Goal: Task Accomplishment & Management: Use online tool/utility

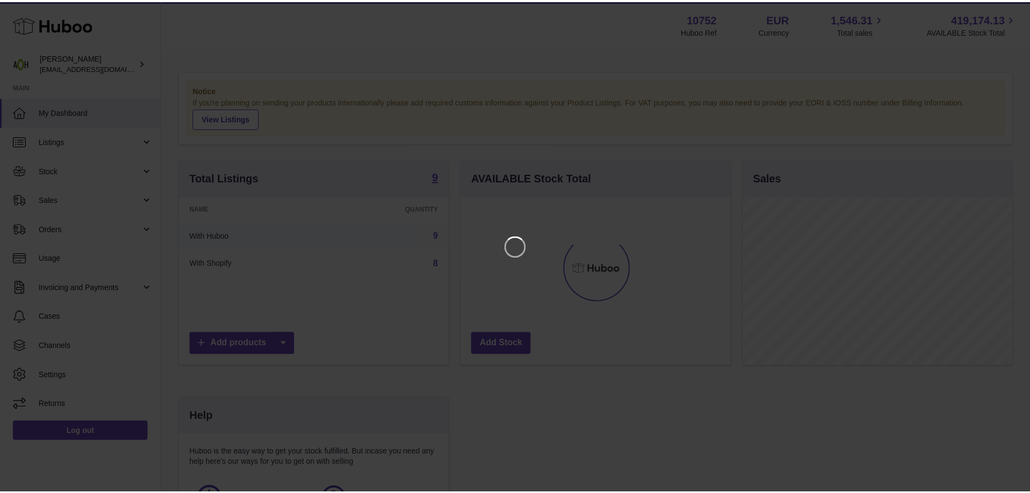
scroll to position [169, 273]
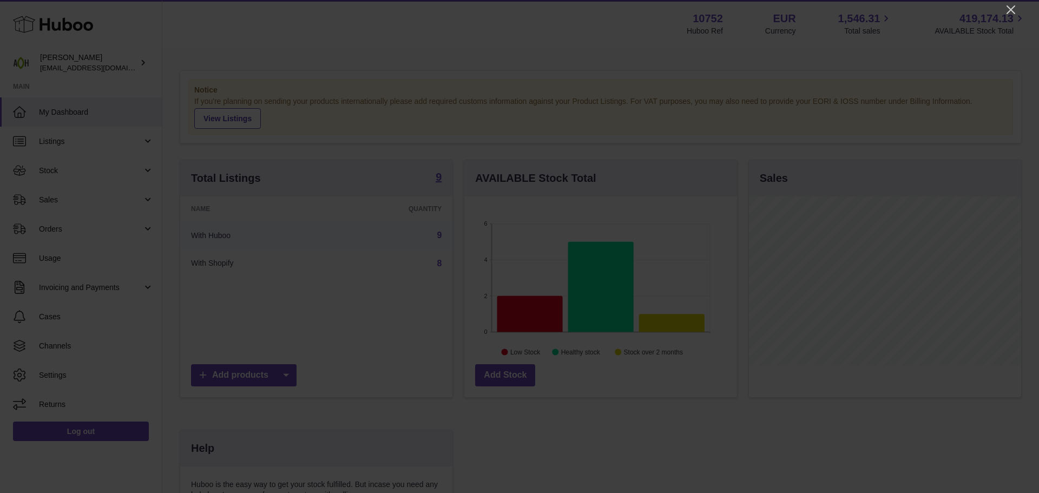
click at [1003, 8] on div at bounding box center [519, 246] width 1039 height 493
click at [1006, 9] on icon "Close" at bounding box center [1010, 9] width 13 height 13
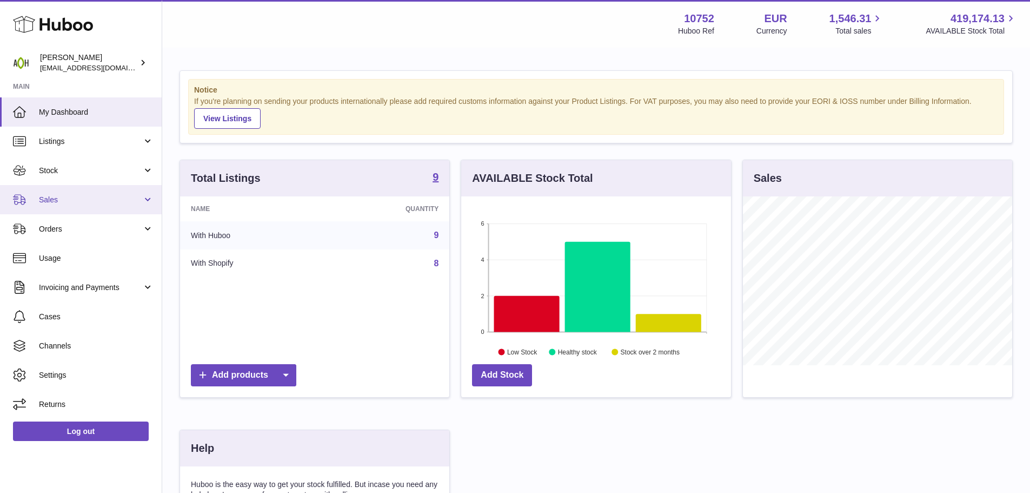
click at [94, 207] on link "Sales" at bounding box center [81, 199] width 162 height 29
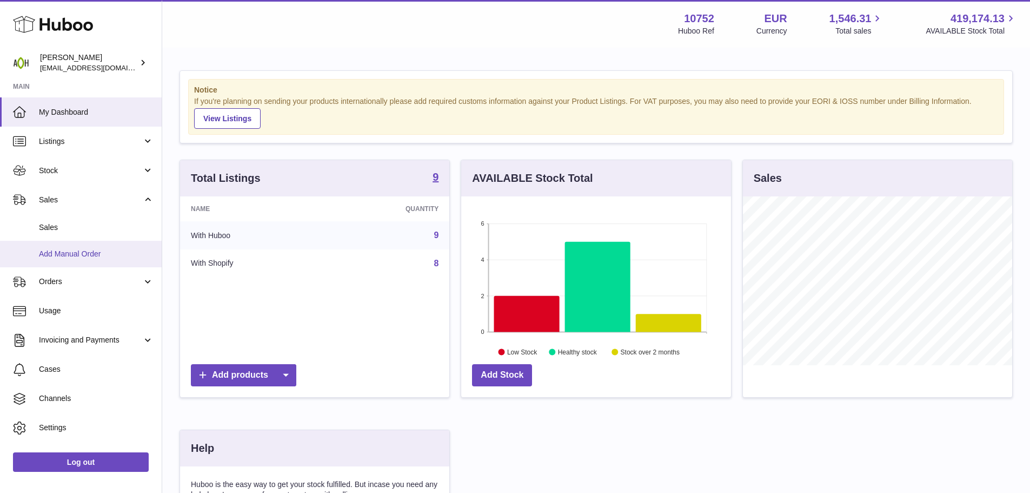
click at [97, 255] on span "Add Manual Order" at bounding box center [96, 254] width 115 height 10
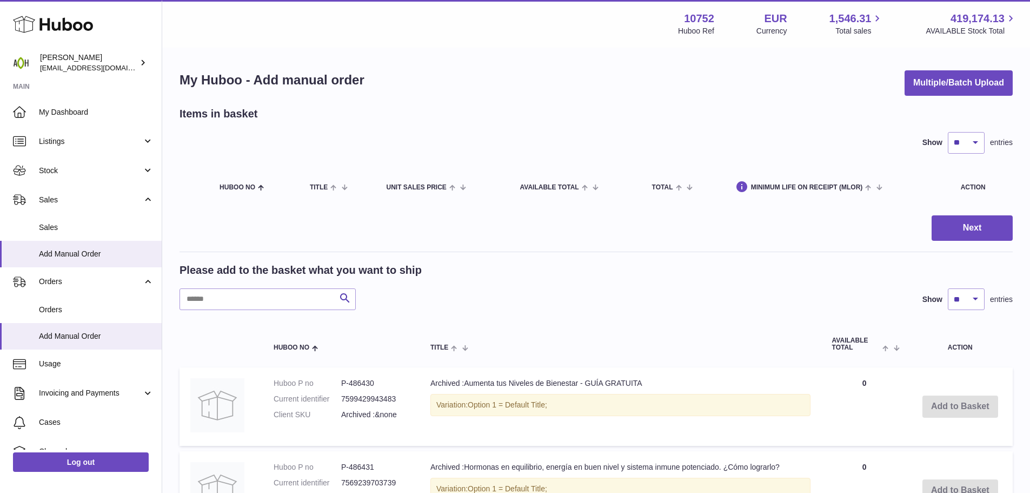
click at [247, 294] on input "text" at bounding box center [268, 299] width 176 height 22
paste input "******"
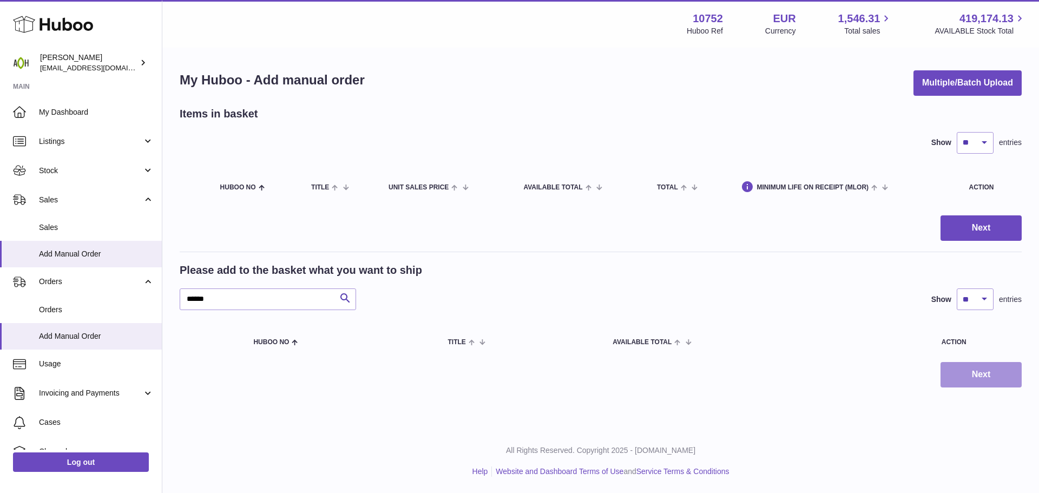
click at [974, 372] on button "Next" at bounding box center [980, 374] width 81 height 25
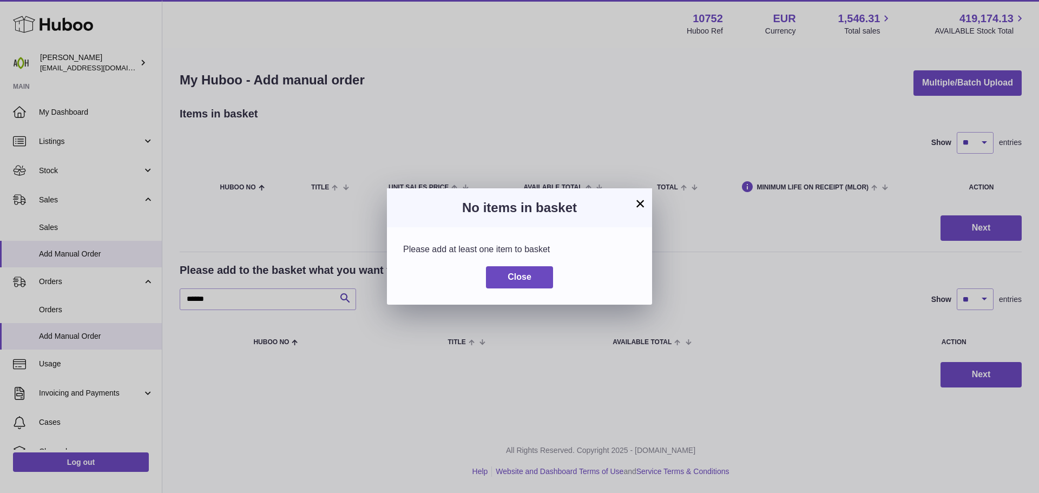
click at [554, 277] on div "Close" at bounding box center [519, 277] width 233 height 22
click at [527, 277] on span "Close" at bounding box center [519, 276] width 24 height 9
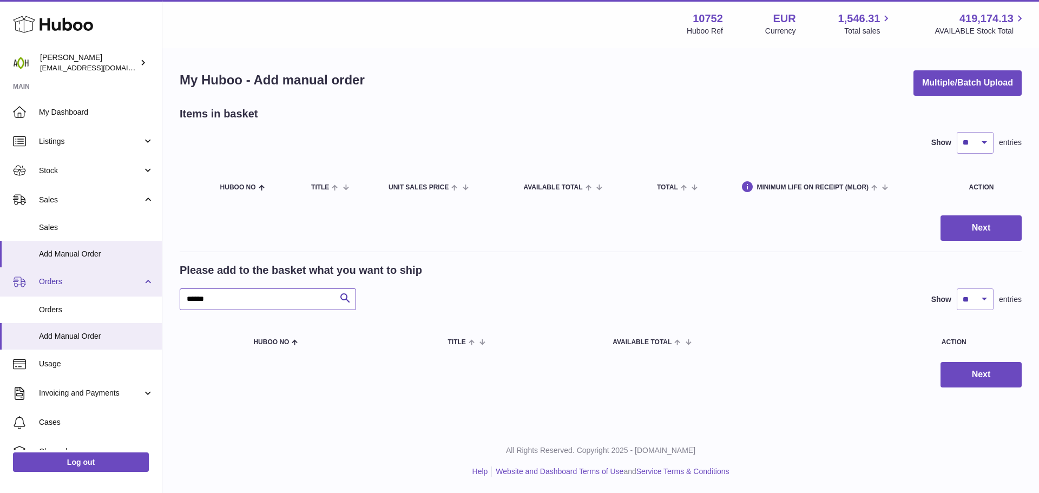
drag, startPoint x: 221, startPoint y: 294, endPoint x: 153, endPoint y: 294, distance: 68.2
click at [158, 294] on div "Huboo [PERSON_NAME] [EMAIL_ADDRESS][DOMAIN_NAME] Main My Dashboard Listings Not…" at bounding box center [519, 246] width 1039 height 493
paste input "text"
type input "******"
